Goal: Task Accomplishment & Management: Complete application form

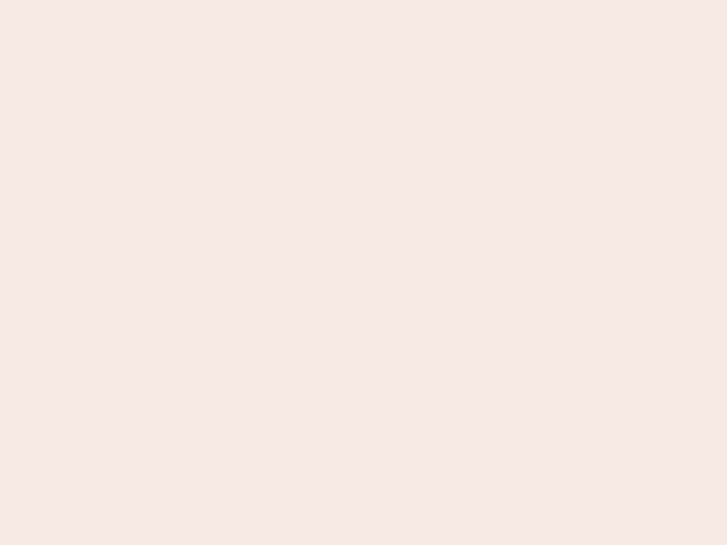
click at [364, 273] on nb-app "Almost there Thank you for registering for Newbook. Your account is under revie…" at bounding box center [363, 272] width 727 height 545
click at [364, 0] on nb-app "Almost there Thank you for registering for Newbook. Your account is under revie…" at bounding box center [363, 272] width 727 height 545
click at [389, 0] on nb-app "Almost there Thank you for registering for Newbook. Your account is under revie…" at bounding box center [363, 272] width 727 height 545
click at [364, 273] on nb-app "Almost there Thank you for registering for Newbook. Your account is under revie…" at bounding box center [363, 272] width 727 height 545
click at [364, 0] on nb-app "Almost there Thank you for registering for Newbook. Your account is under revie…" at bounding box center [363, 272] width 727 height 545
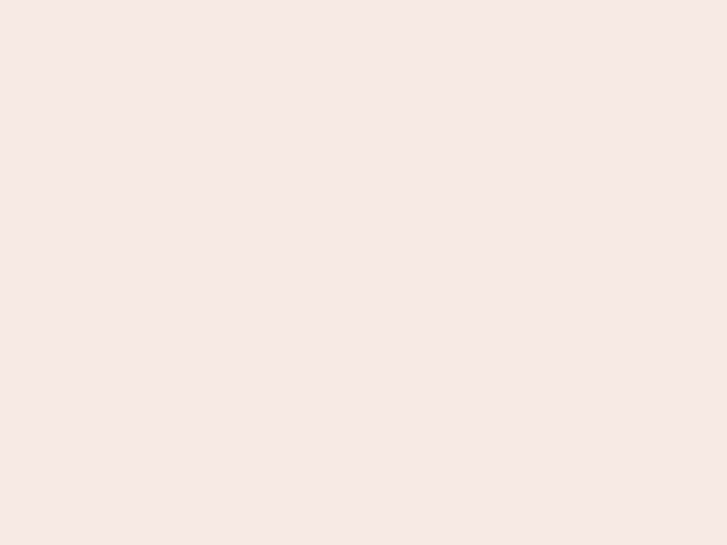
click at [254, 0] on nb-app "Almost there Thank you for registering for Newbook. Your account is under revie…" at bounding box center [363, 272] width 727 height 545
click at [364, 273] on nb-app "Almost there Thank you for registering for Newbook. Your account is under revie…" at bounding box center [363, 272] width 727 height 545
click at [364, 0] on nb-app "Almost there Thank you for registering for Newbook. Your account is under revie…" at bounding box center [363, 272] width 727 height 545
click at [254, 0] on nb-app "Almost there Thank you for registering for Newbook. Your account is under revie…" at bounding box center [363, 272] width 727 height 545
click at [364, 273] on nb-app "Almost there Thank you for registering for Newbook. Your account is under revie…" at bounding box center [363, 272] width 727 height 545
